Goal: Task Accomplishment & Management: Manage account settings

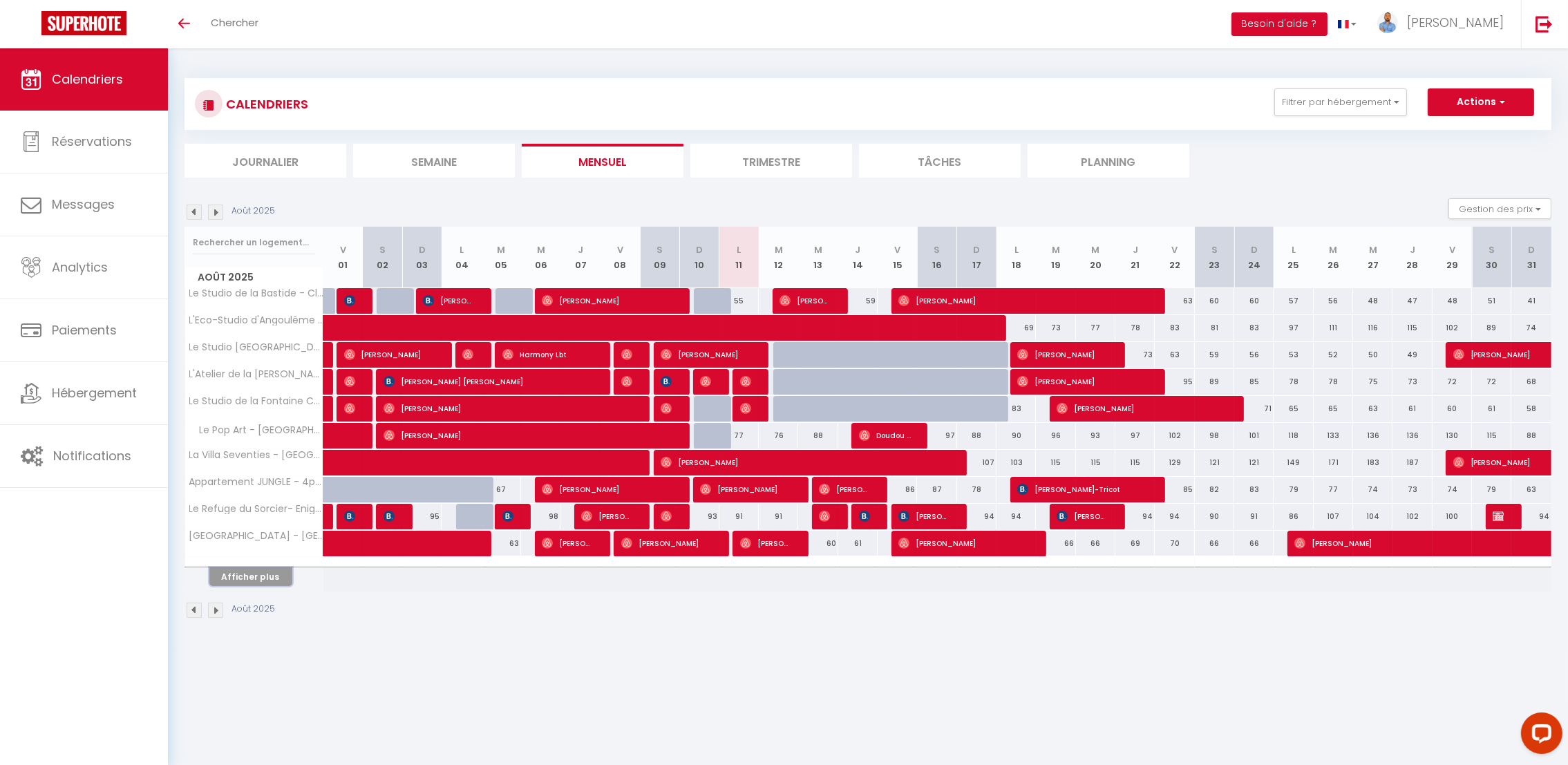
click at [268, 578] on button "Afficher plus" at bounding box center [250, 576] width 82 height 18
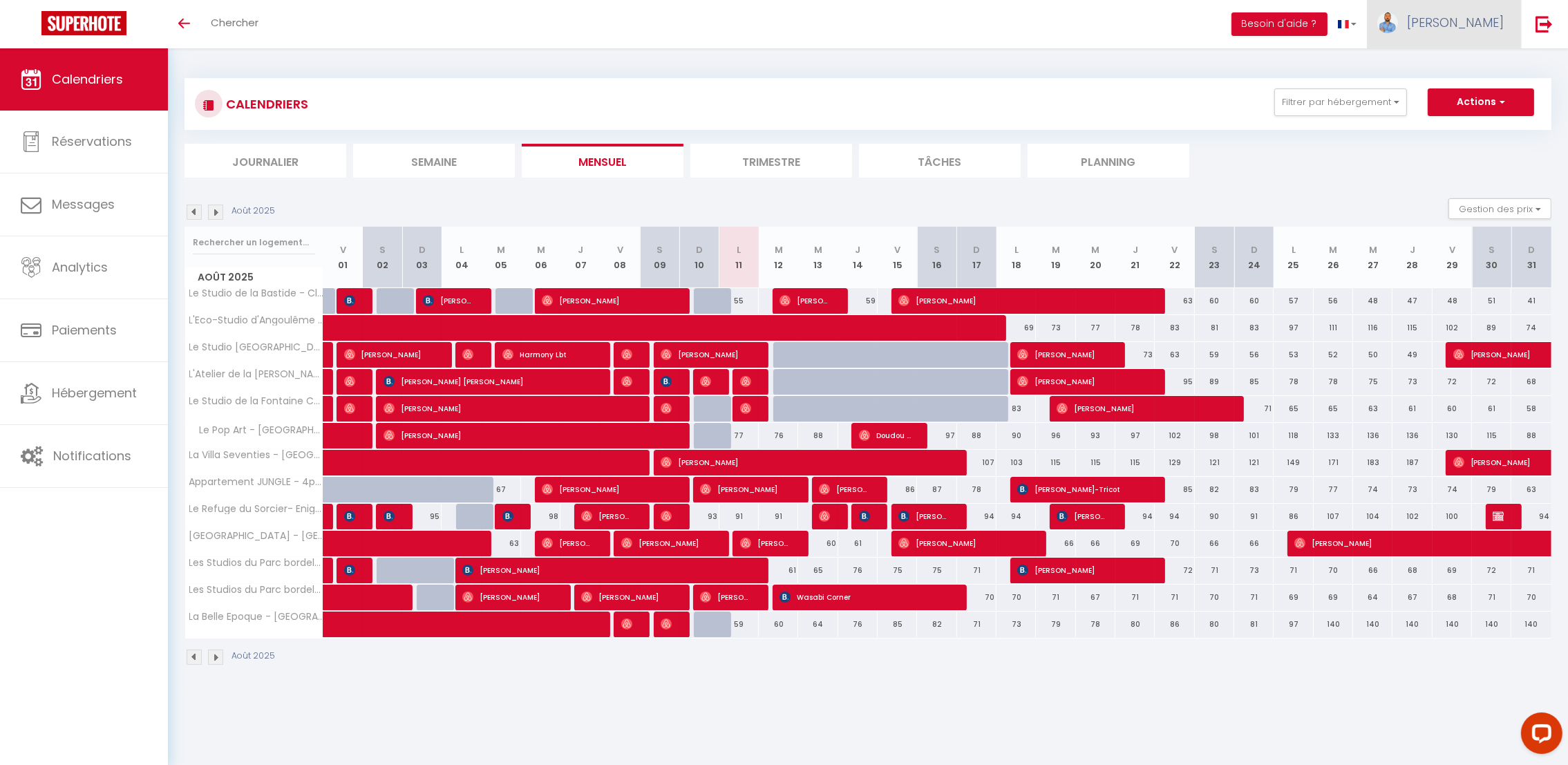
click at [1474, 26] on span "[PERSON_NAME]" at bounding box center [1456, 22] width 97 height 17
click at [1457, 68] on link "Paramètres" at bounding box center [1464, 69] width 102 height 23
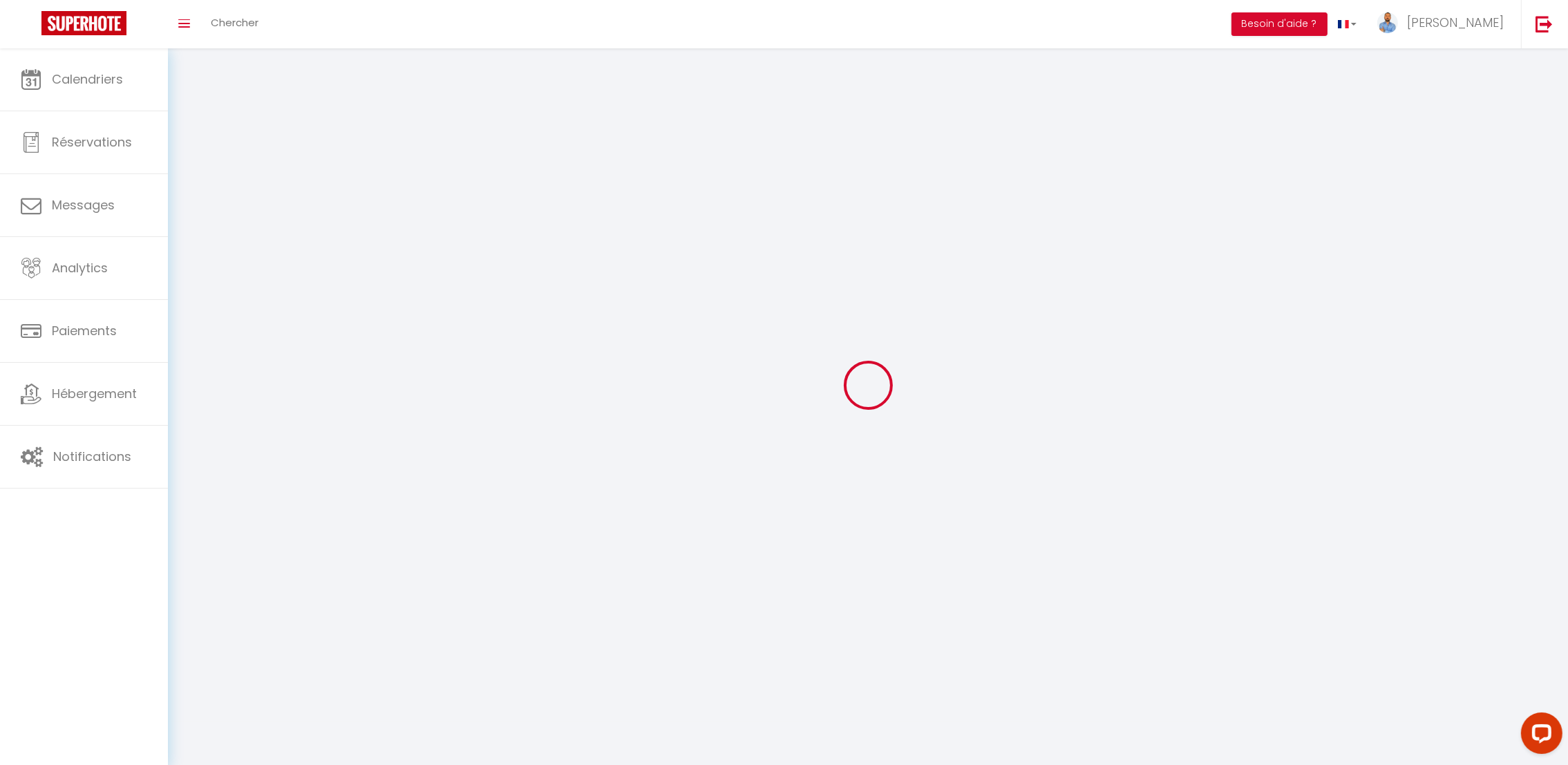
select select "28"
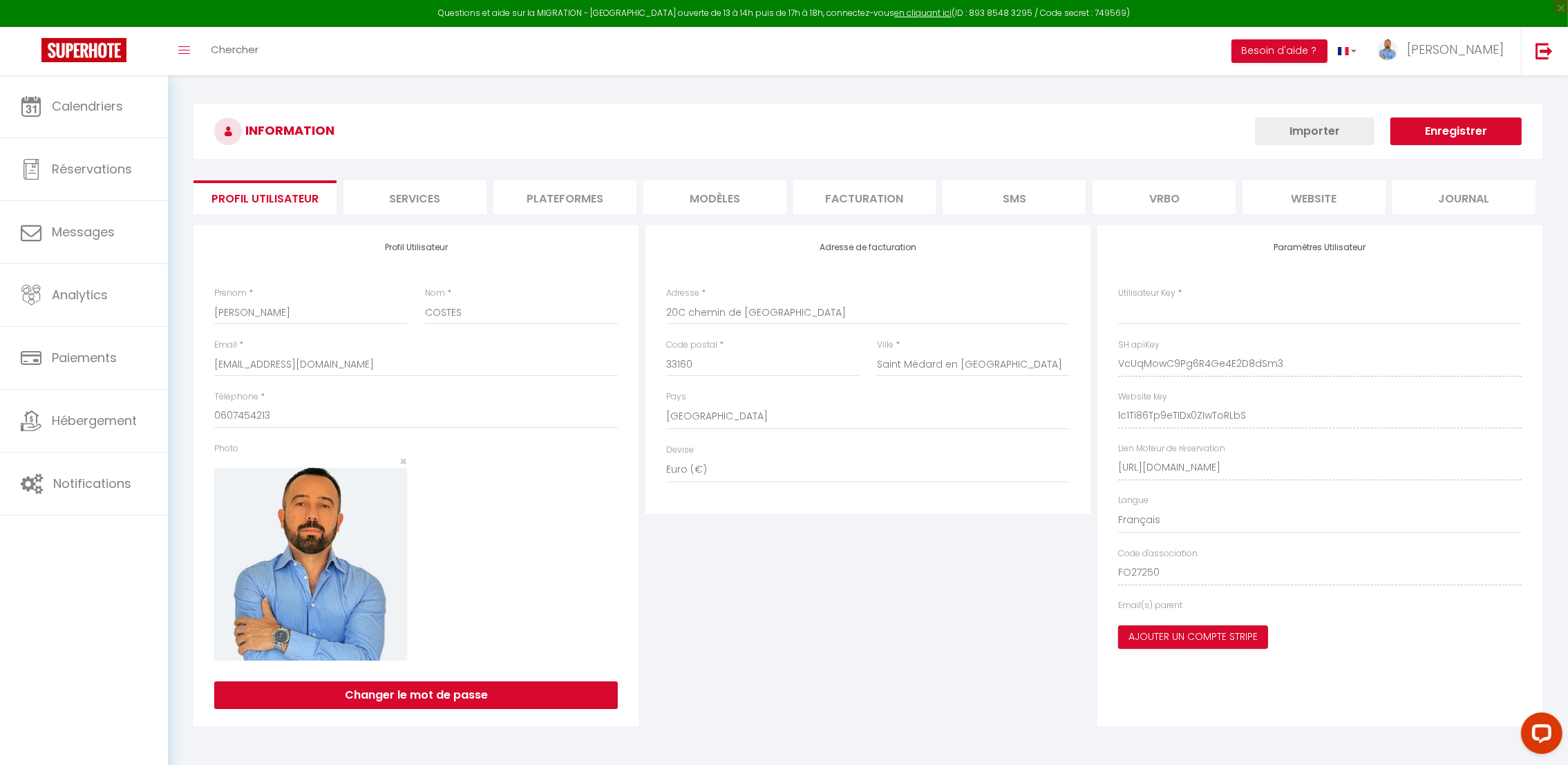
type input "VcUqMowC9Pg6R4Ge4E2D8dSm3"
type input "lc1Ti86Tp9eTIDx0ZIwToRLbS"
type input "https://app.superhote.com/#/get-available-rentals/lc1Ti86Tp9eTIDx0ZIwToRLbS"
select select "fr"
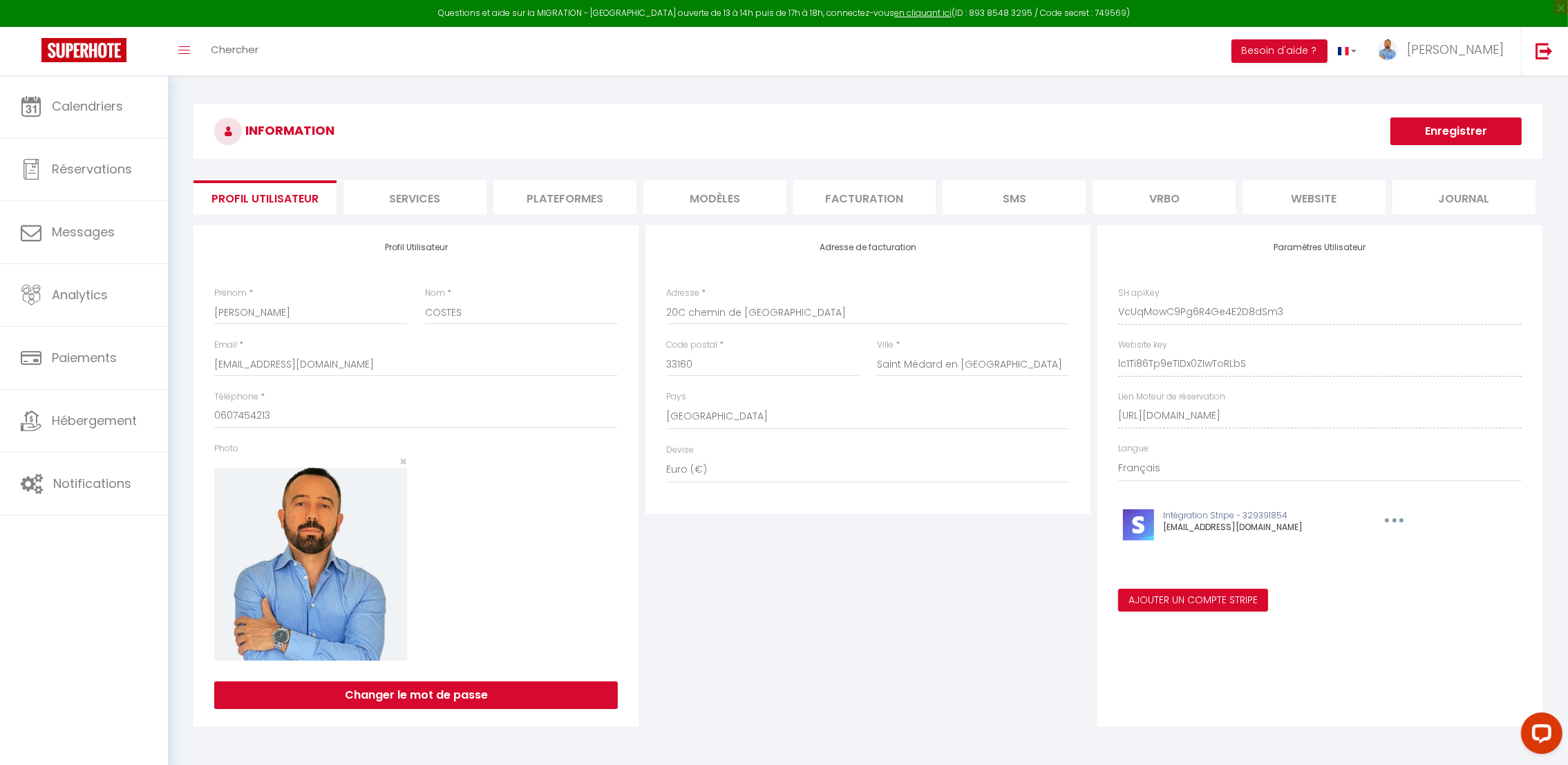
click at [1292, 200] on li "website" at bounding box center [1313, 197] width 143 height 34
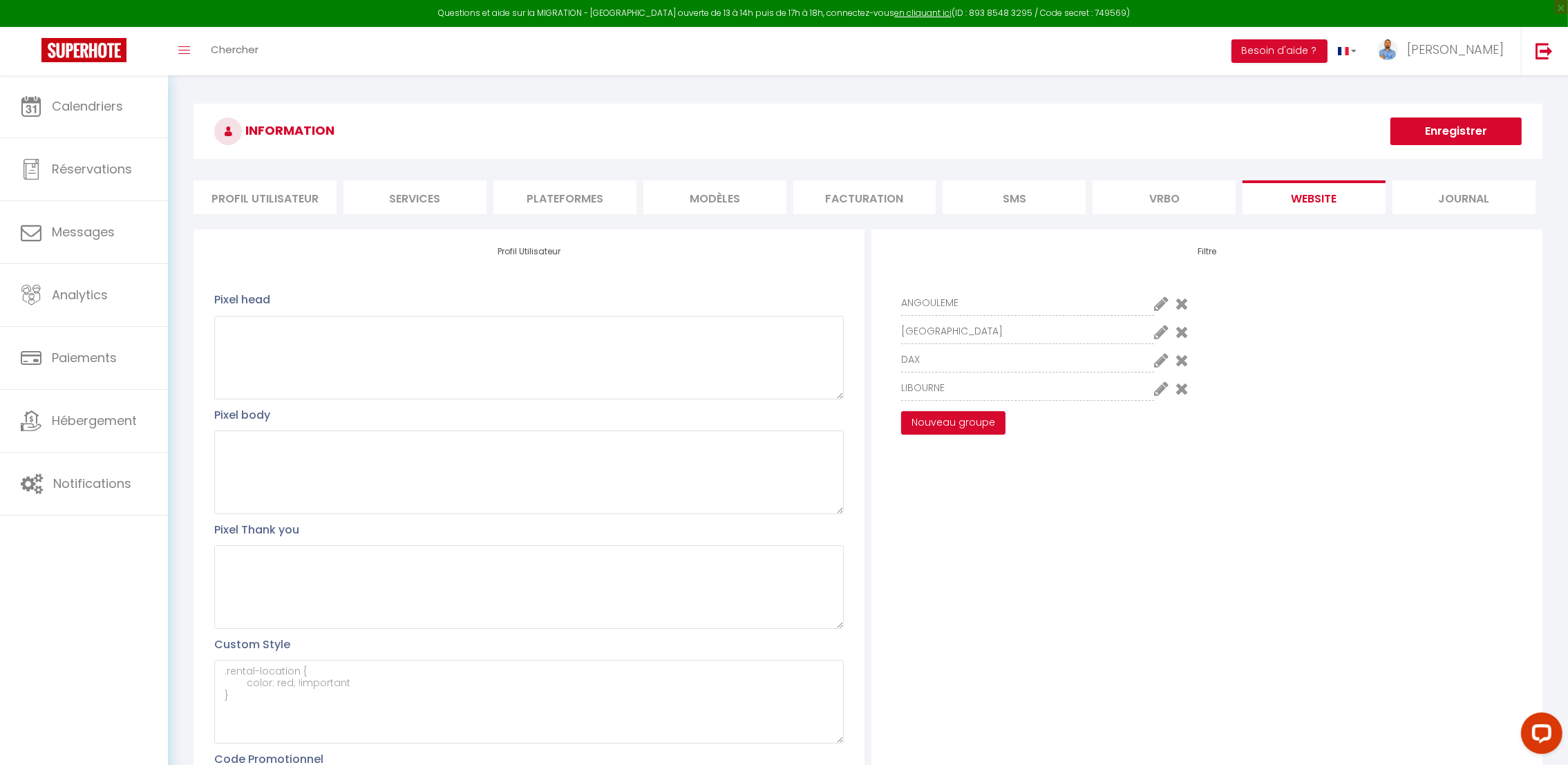
scroll to position [395, 0]
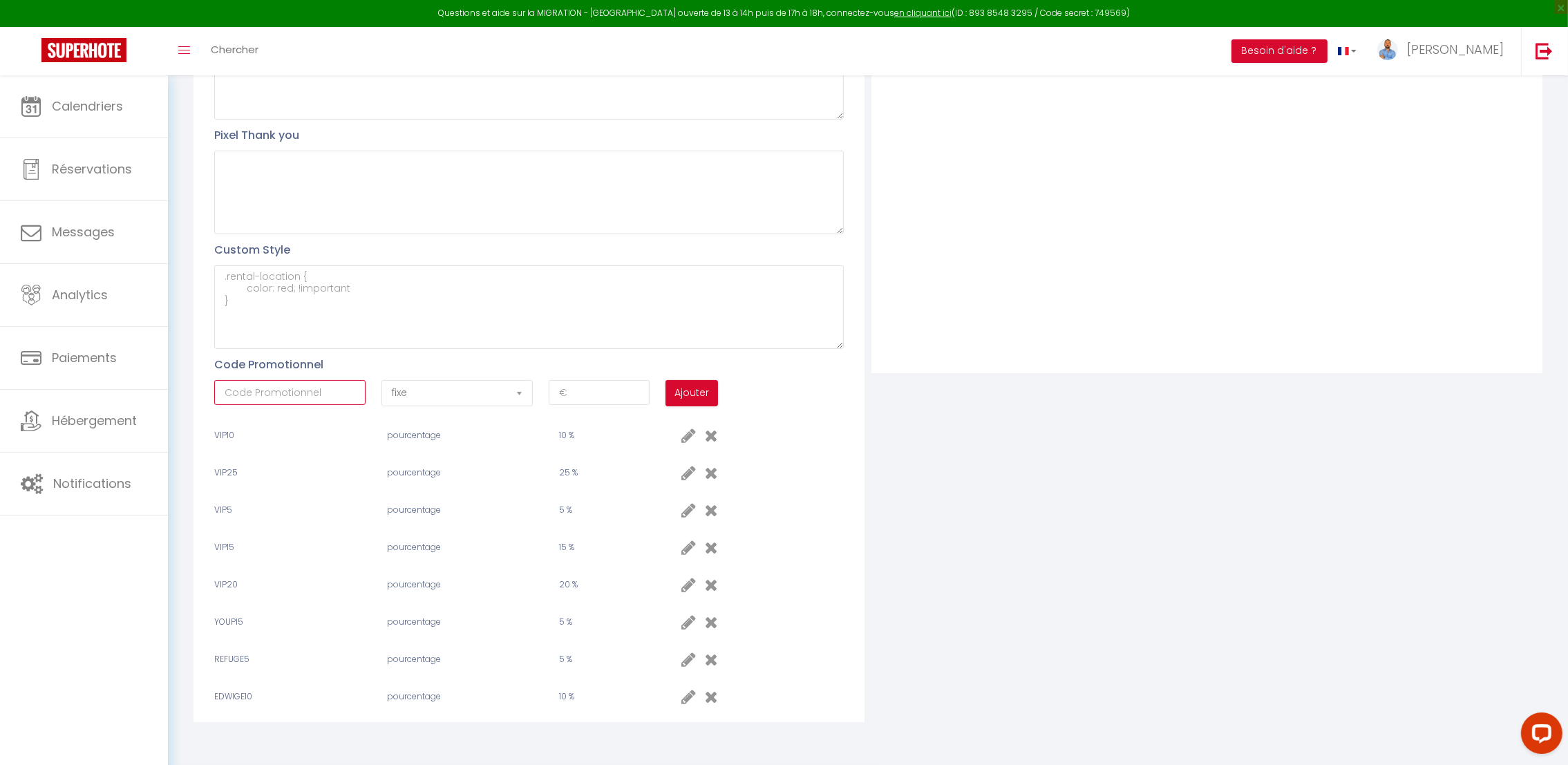
click at [297, 395] on input "text" at bounding box center [290, 393] width 151 height 25
type input "QUENTIN35"
click at [588, 400] on input "number" at bounding box center [599, 393] width 101 height 25
type input "3"
click at [321, 390] on input "QUENTIN35" at bounding box center [290, 393] width 151 height 25
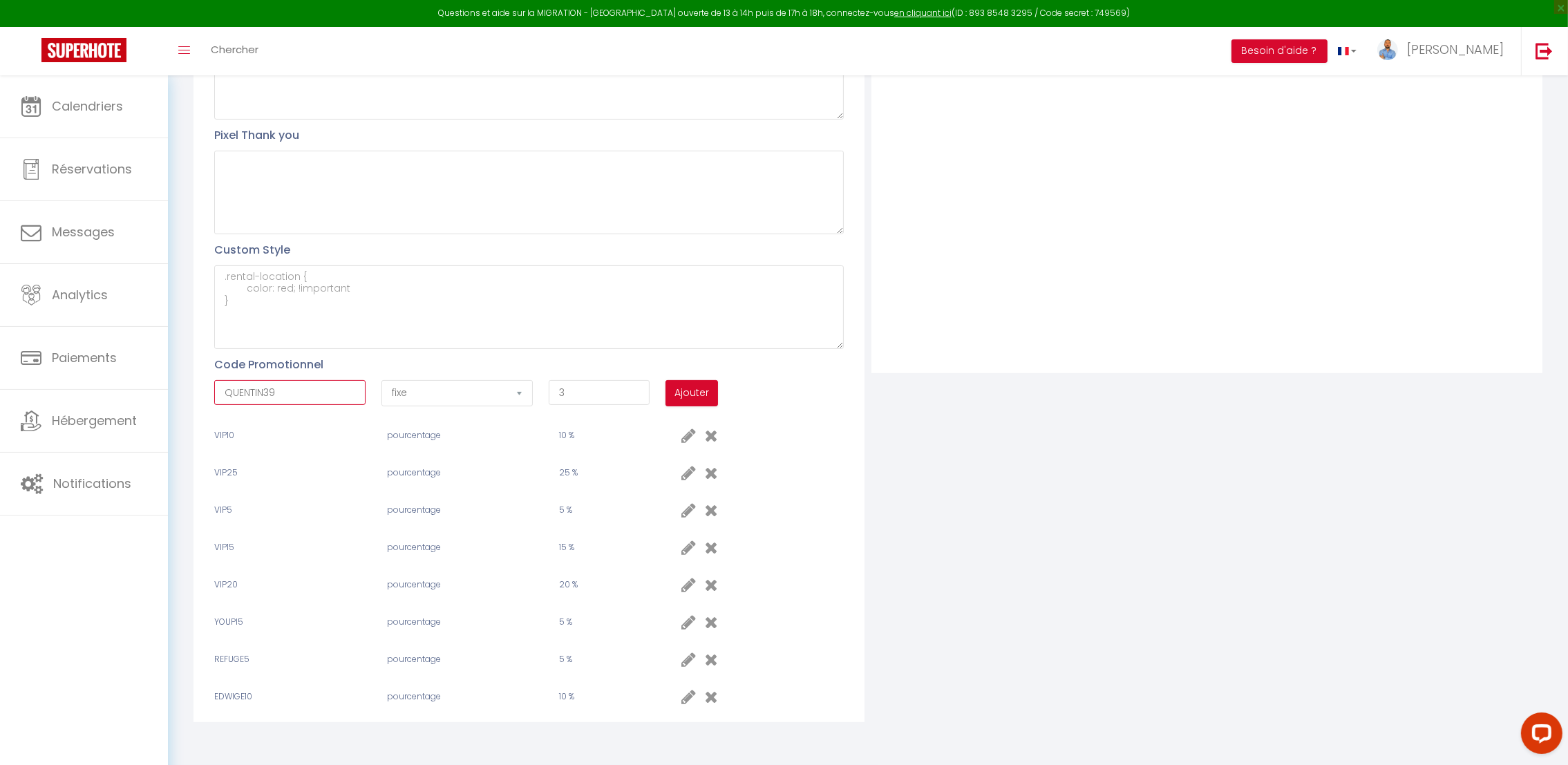
type input "QUENTIN39"
click at [575, 396] on input "3" at bounding box center [599, 393] width 101 height 25
type input "39"
click at [690, 393] on button "Ajouter" at bounding box center [691, 393] width 52 height 26
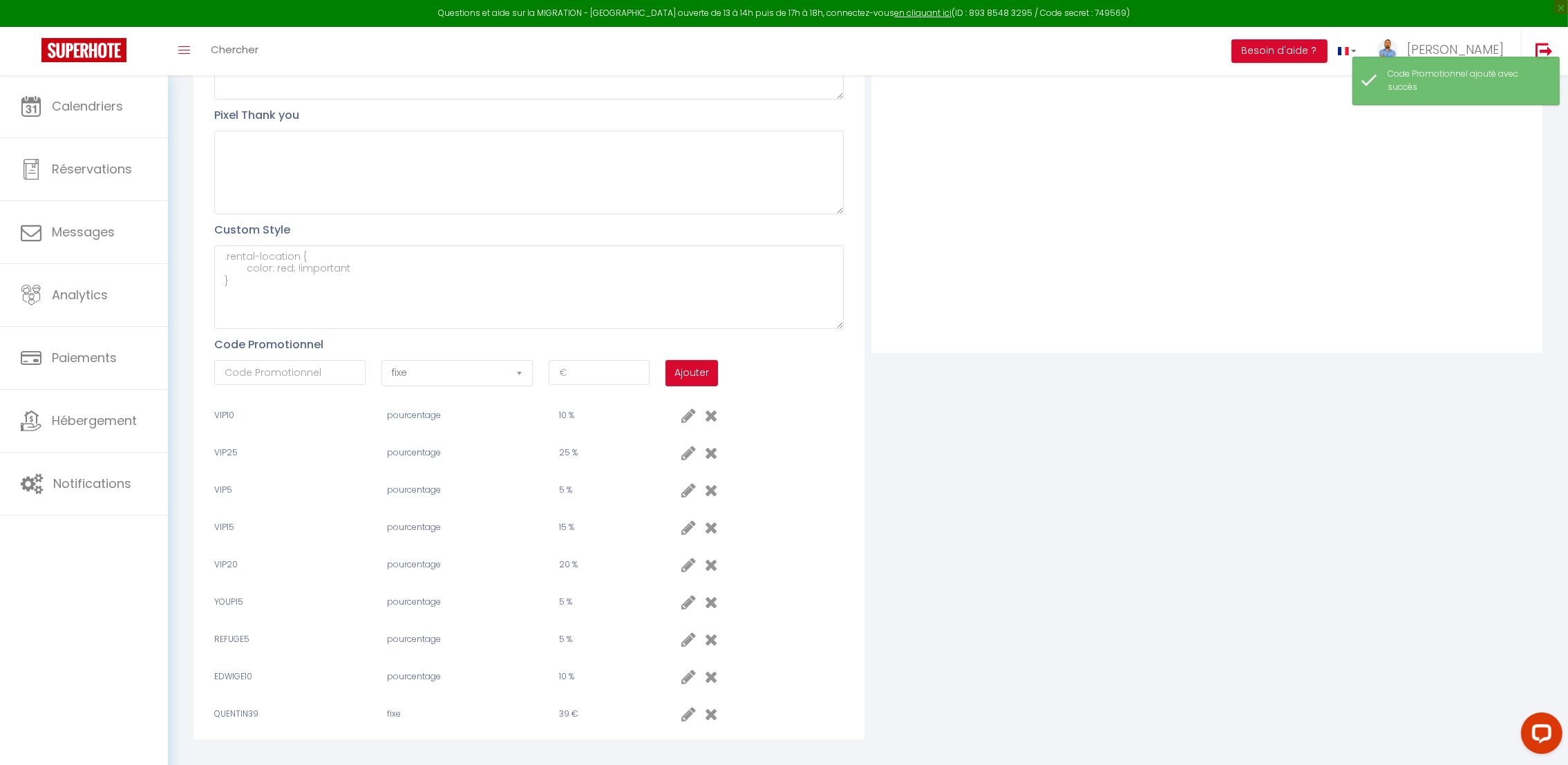
scroll to position [431, 0]
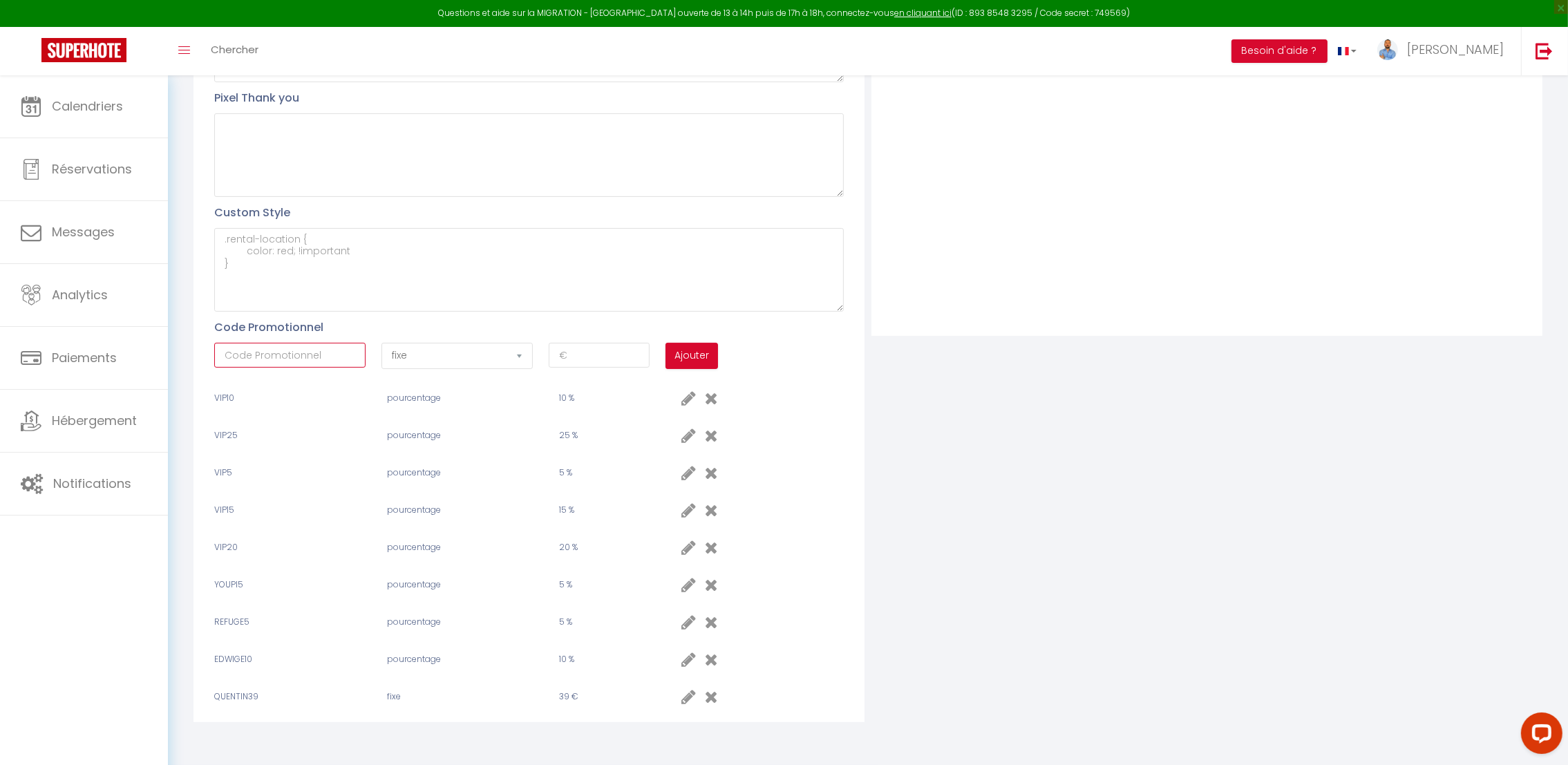
click at [313, 352] on input "text" at bounding box center [290, 355] width 151 height 25
drag, startPoint x: 313, startPoint y: 352, endPoint x: 213, endPoint y: 345, distance: 100.2
click at [214, 345] on input "wizard5" at bounding box center [290, 355] width 151 height 25
type input "WIZARD5"
click at [522, 360] on select "fixe pourcentage" at bounding box center [457, 355] width 151 height 26
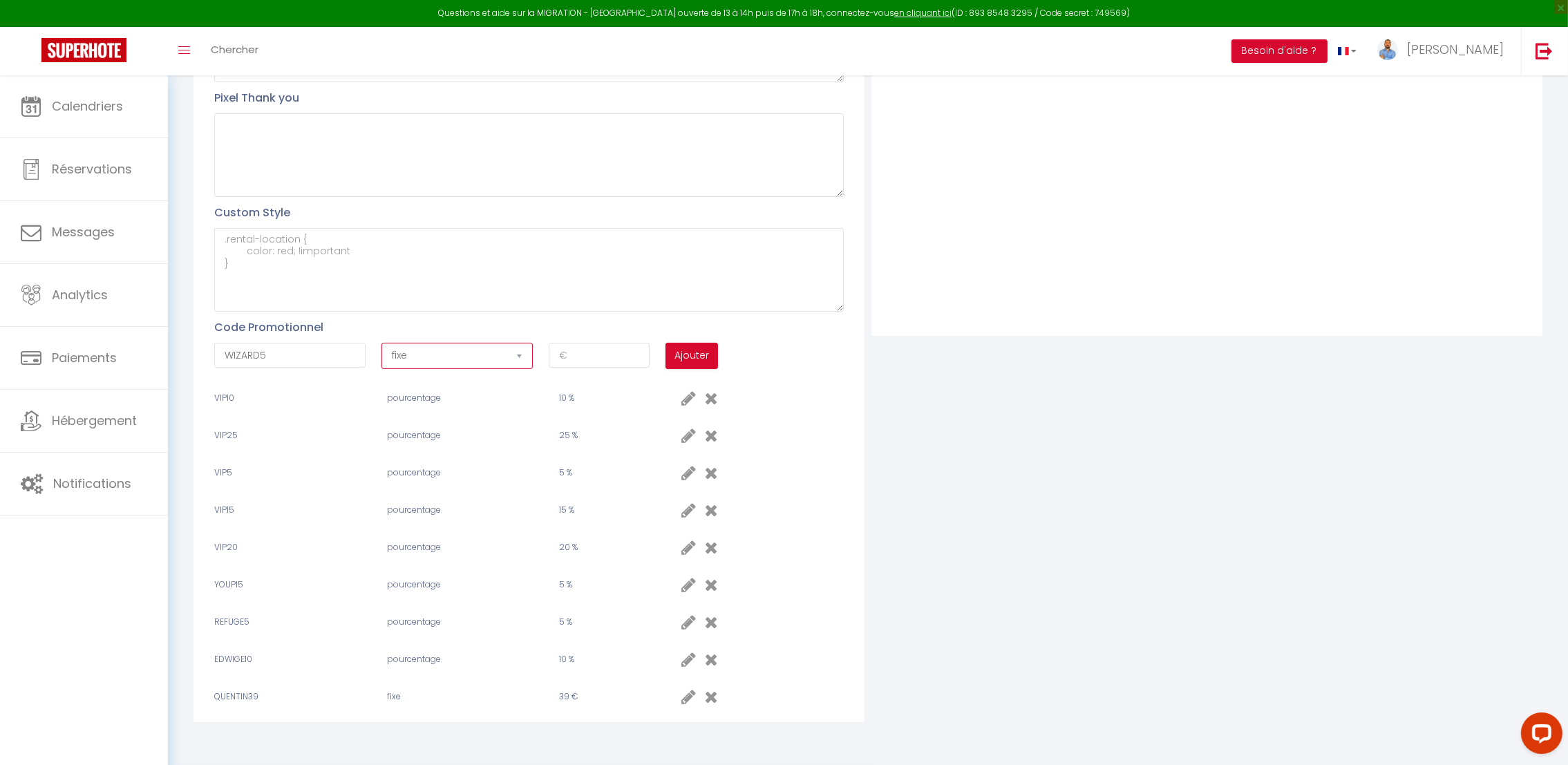
select select "percent"
click at [381, 342] on select "fixe pourcentage" at bounding box center [457, 355] width 151 height 26
click at [566, 357] on input "number" at bounding box center [599, 355] width 101 height 25
type input "5"
click at [679, 360] on button "Ajouter" at bounding box center [691, 355] width 52 height 26
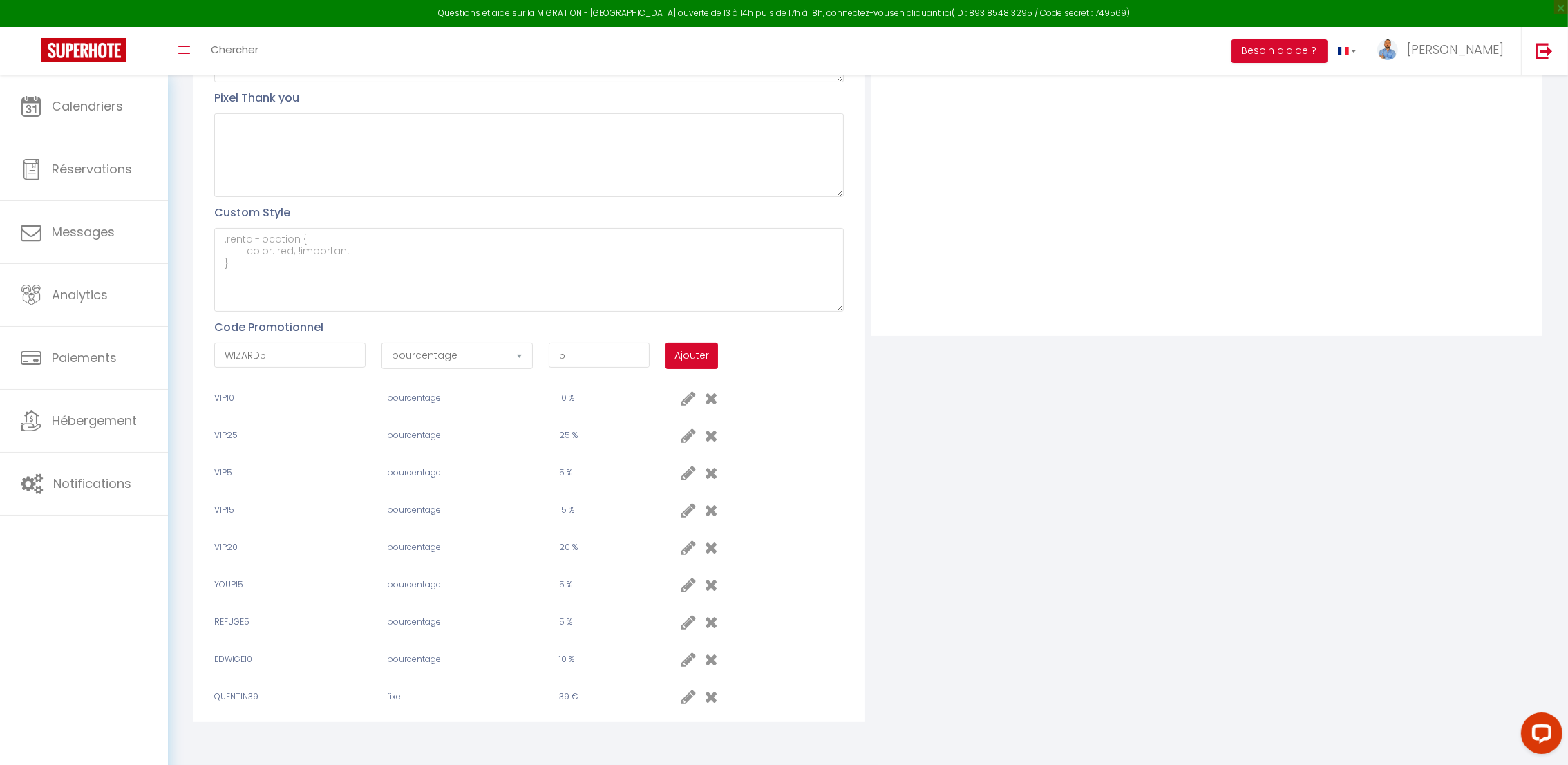
select select "fixed"
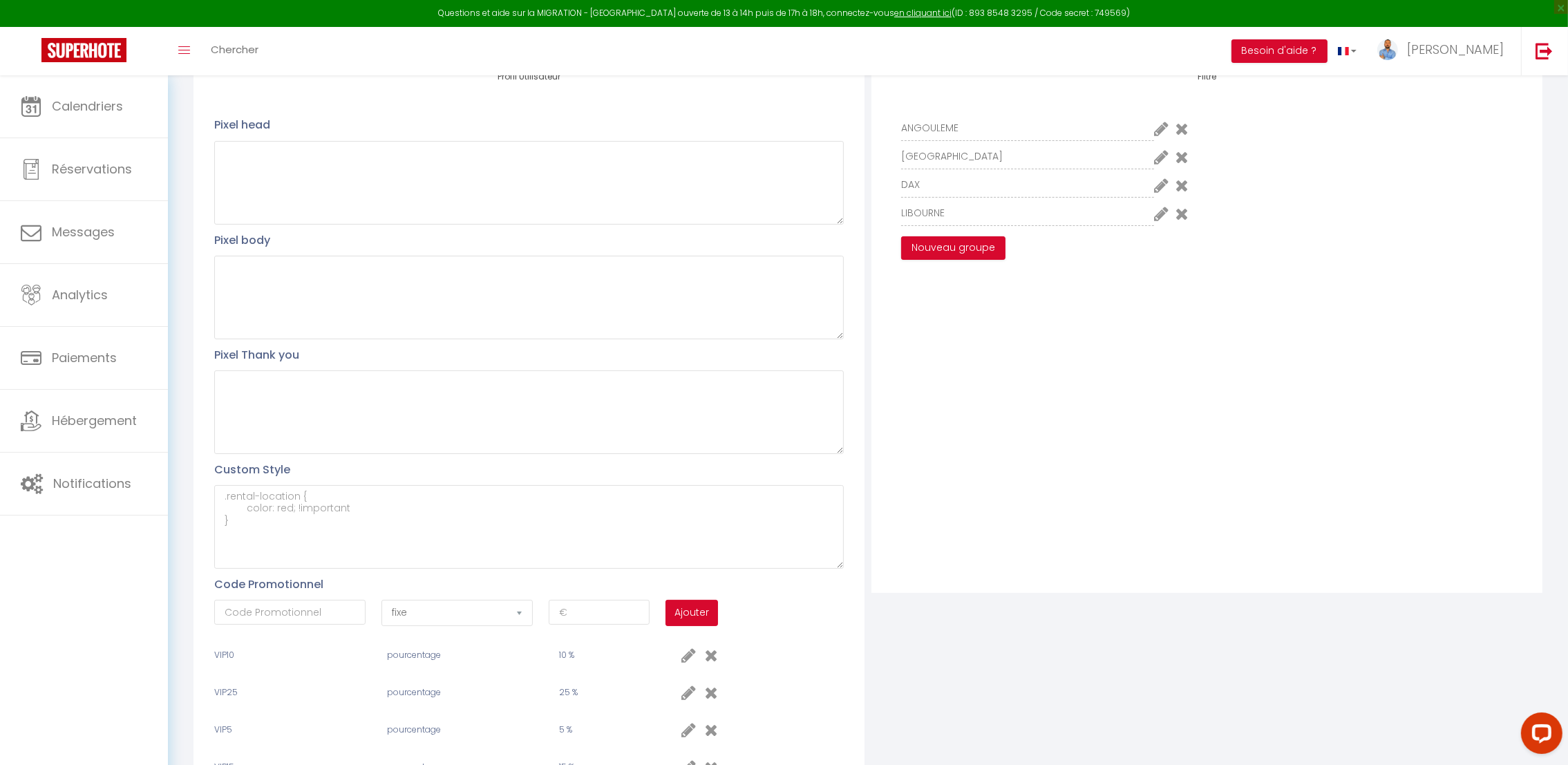
scroll to position [0, 0]
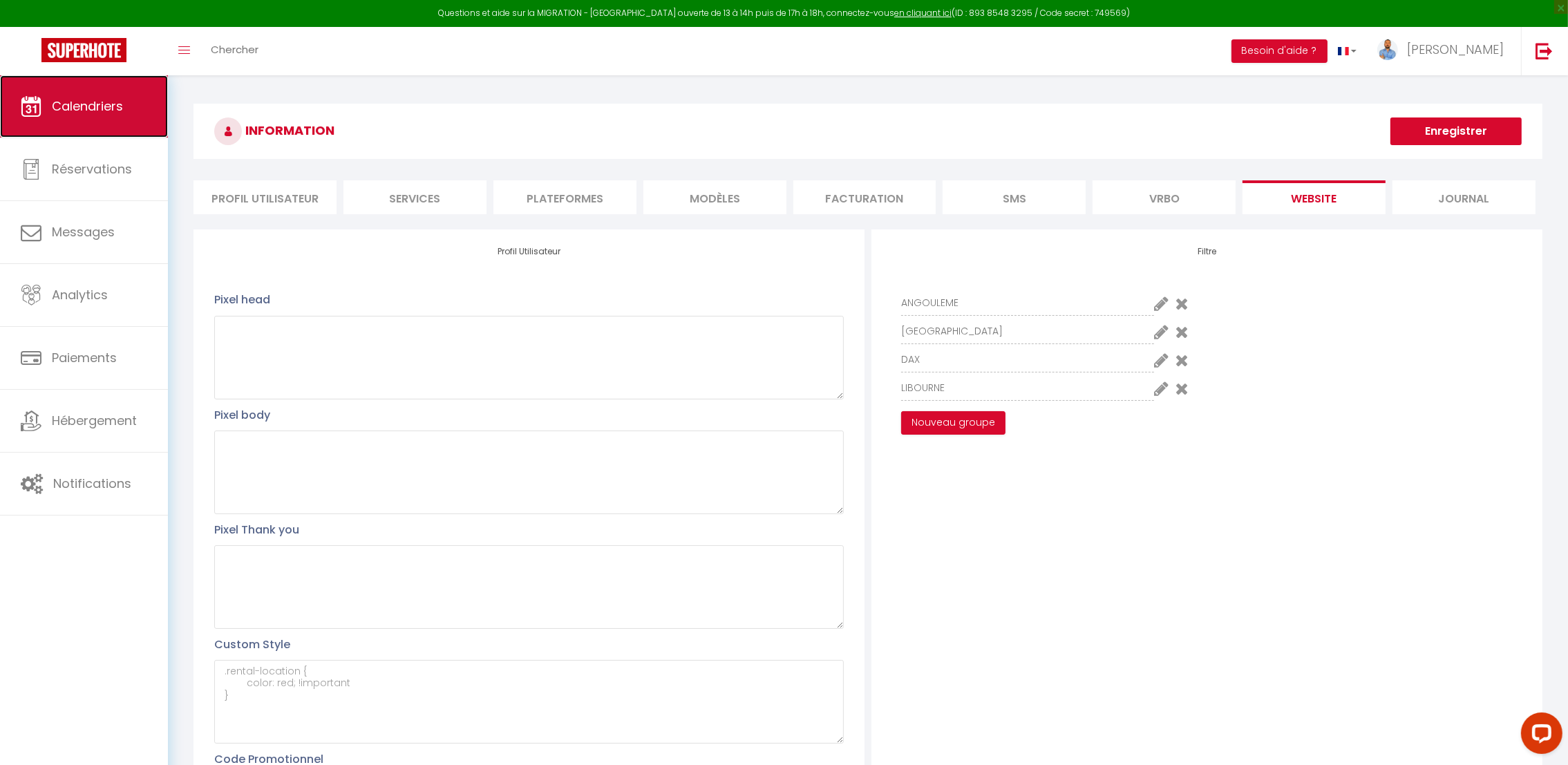
click at [83, 92] on link "Calendriers" at bounding box center [83, 107] width 168 height 62
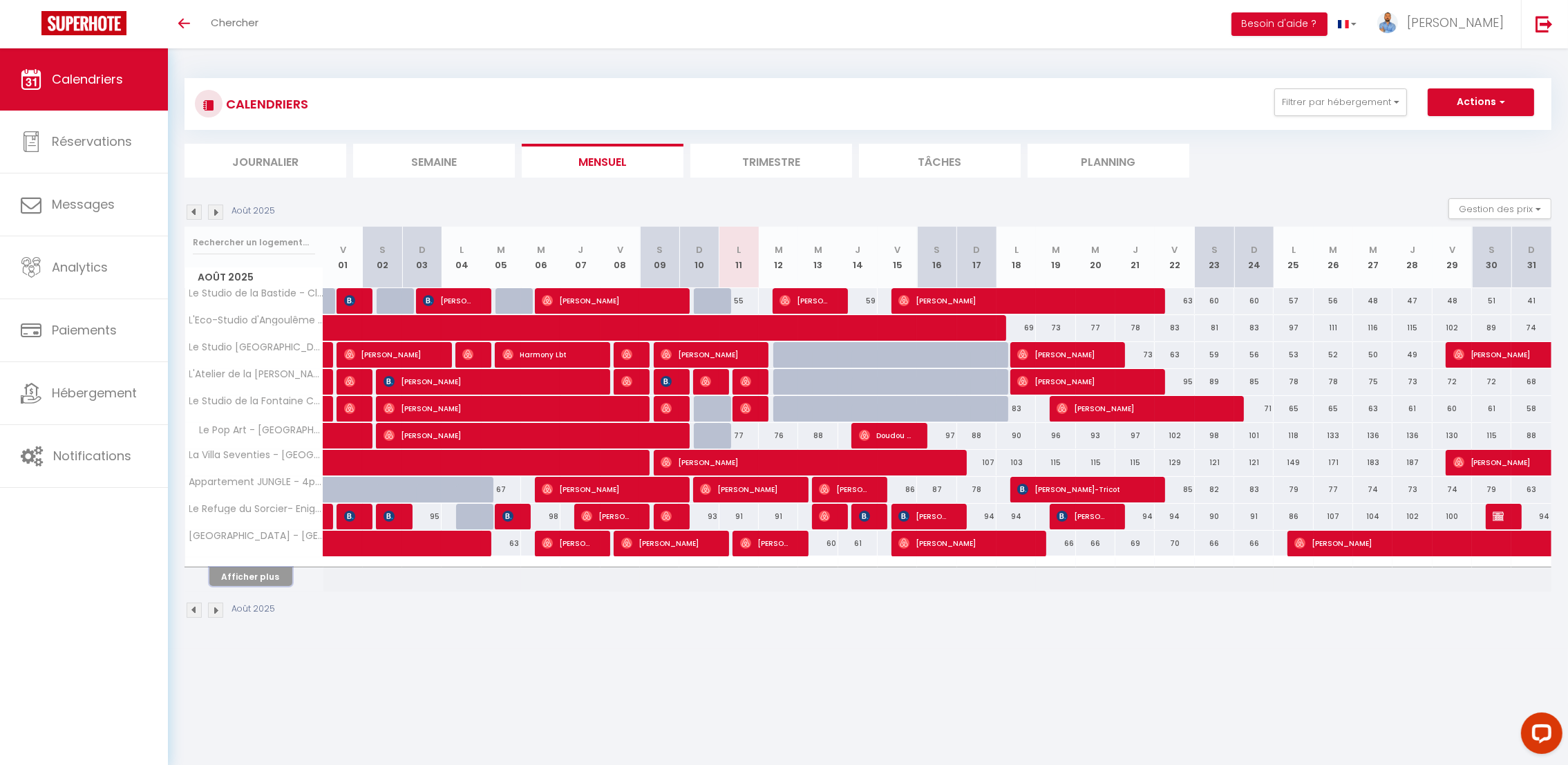
click at [225, 585] on button "Afficher plus" at bounding box center [250, 576] width 82 height 18
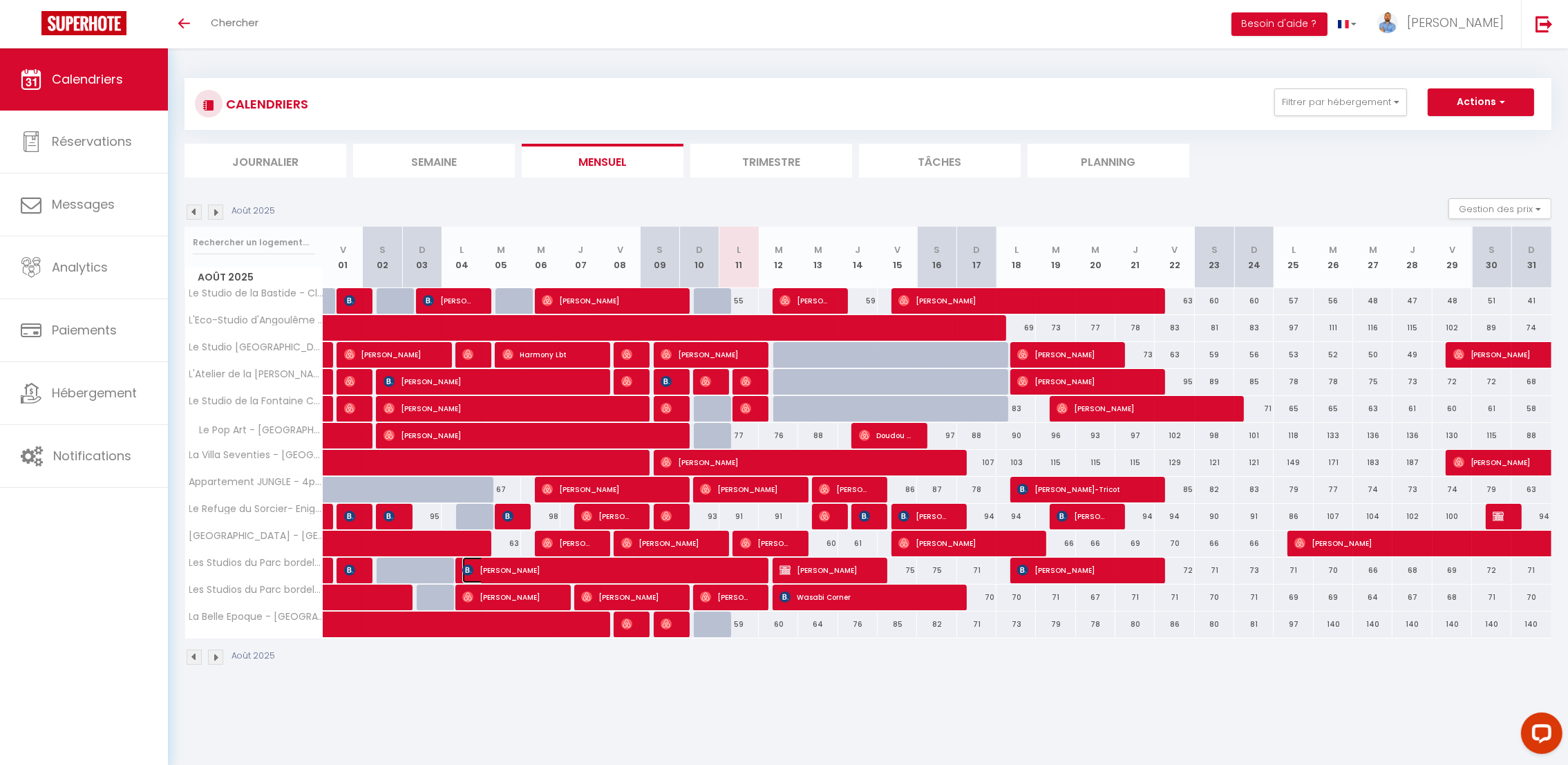
click at [529, 571] on span "[PERSON_NAME]" at bounding box center [607, 569] width 289 height 26
select select "OK"
select select "0"
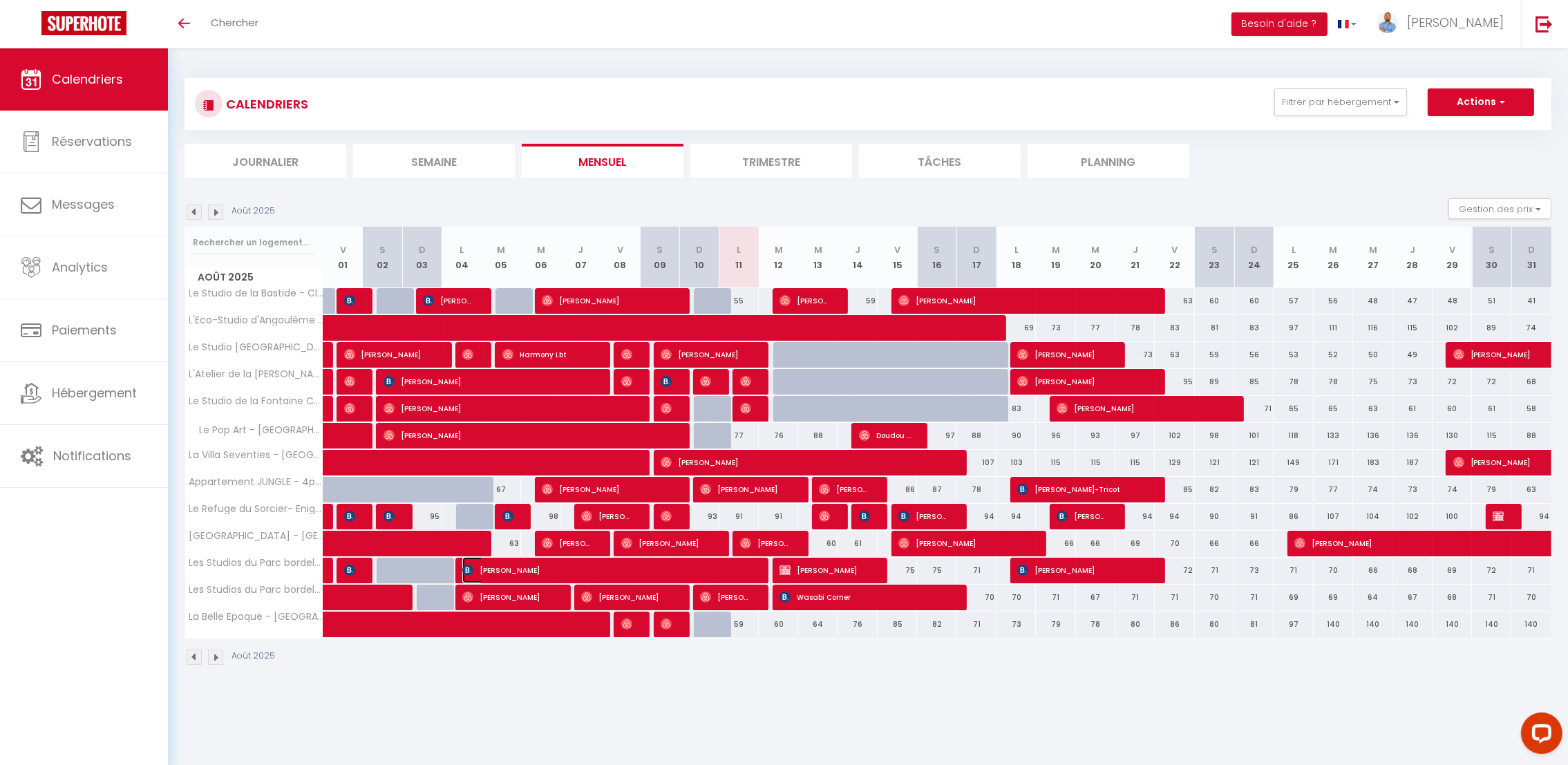
select select "1"
select select
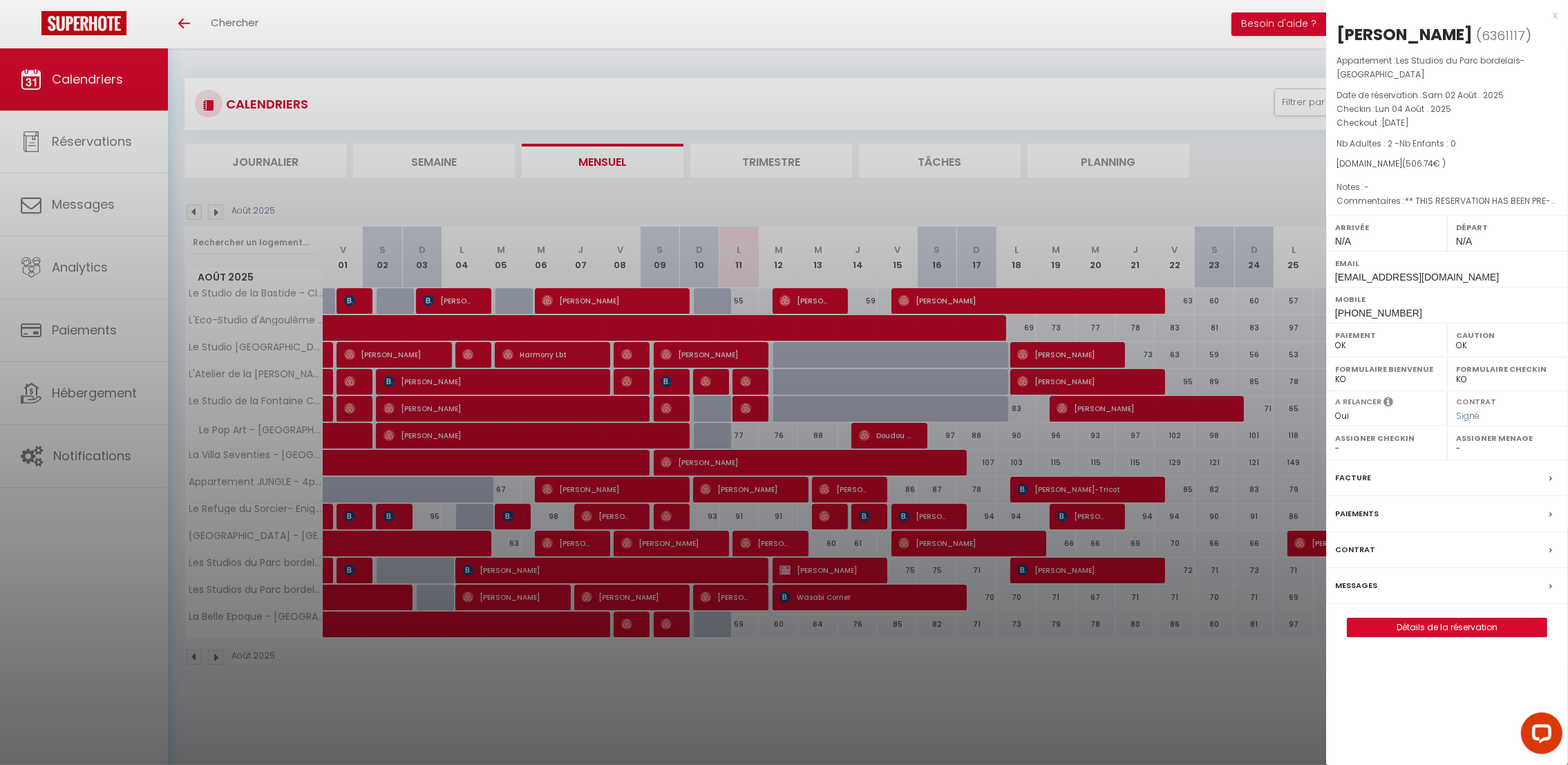
click at [552, 681] on div at bounding box center [784, 382] width 1568 height 765
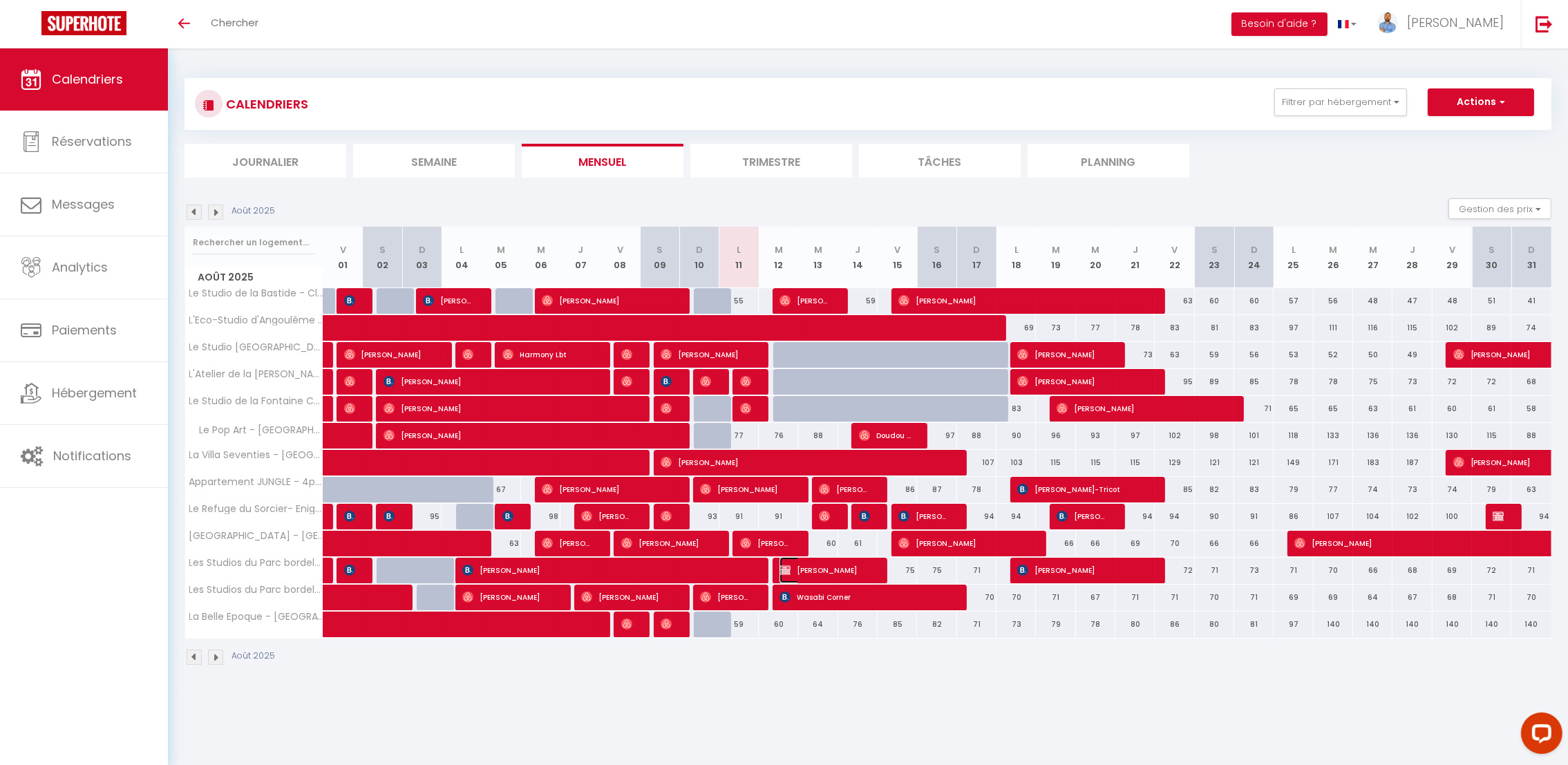
click at [817, 573] on span "[PERSON_NAME]" at bounding box center [825, 569] width 92 height 26
select select "KO"
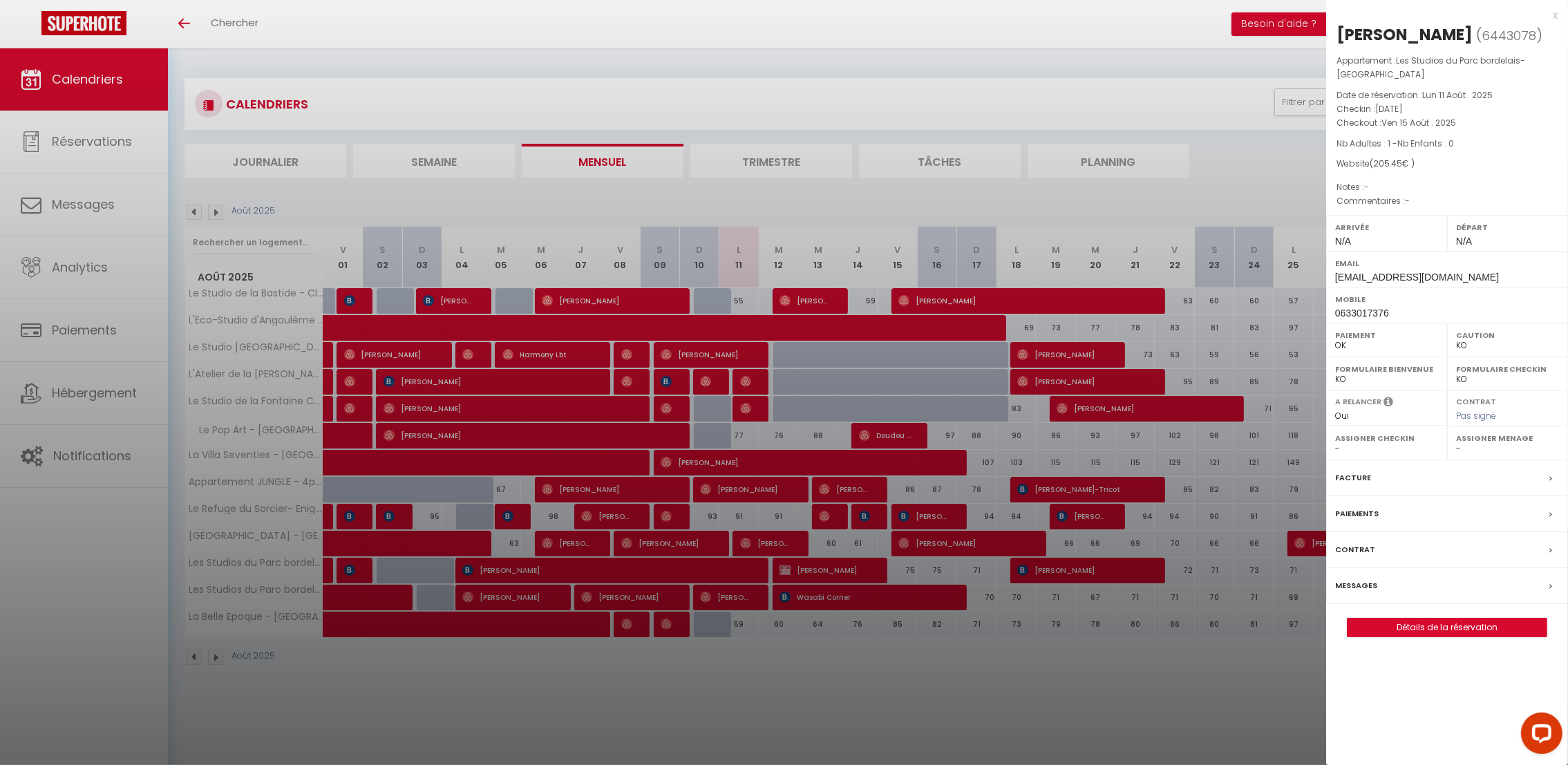
click at [816, 708] on div at bounding box center [784, 382] width 1568 height 765
